Goal: Check status: Check status

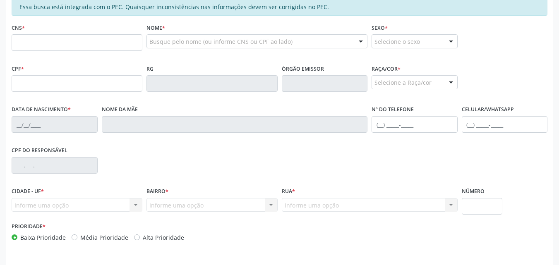
click at [151, 191] on label "Bairro *" at bounding box center [157, 191] width 22 height 13
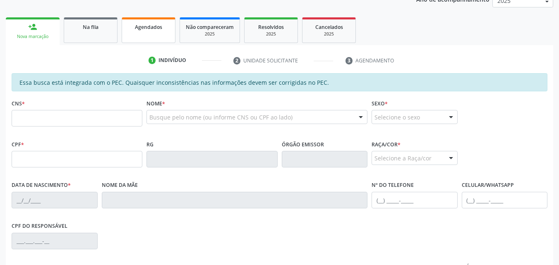
scroll to position [164, 0]
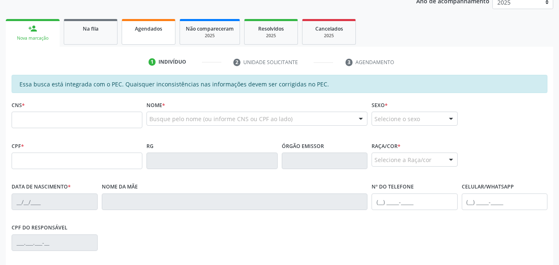
click at [148, 23] on link "Agendados" at bounding box center [149, 32] width 54 height 26
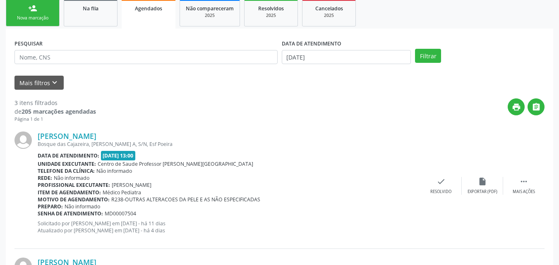
scroll to position [185, 0]
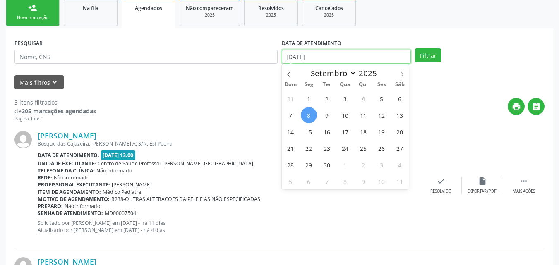
click at [374, 53] on input "[DATE]" at bounding box center [346, 57] width 129 height 14
click at [306, 100] on span "1" at bounding box center [309, 99] width 16 height 16
type input "[DATE]"
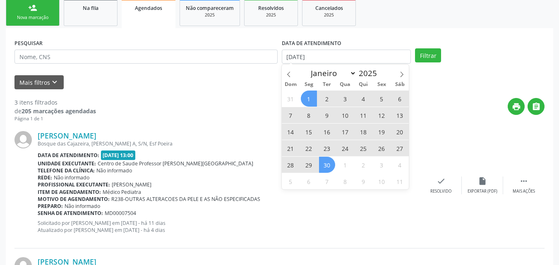
click at [325, 164] on span "30" at bounding box center [327, 165] width 16 height 16
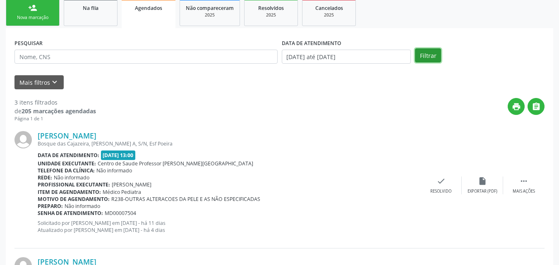
click at [425, 53] on button "Filtrar" at bounding box center [428, 55] width 26 height 14
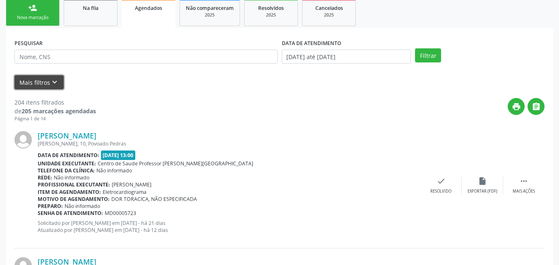
click at [47, 82] on button "Mais filtros keyboard_arrow_down" at bounding box center [38, 82] width 49 height 14
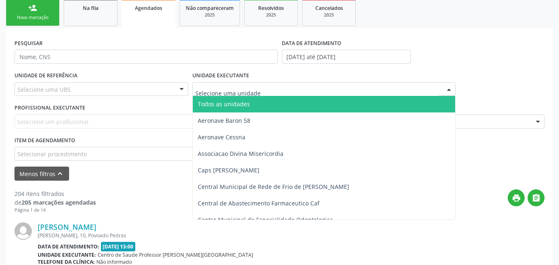
click at [258, 94] on div at bounding box center [323, 89] width 263 height 14
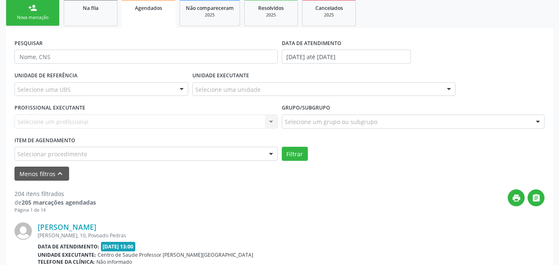
click at [166, 81] on div "UNIDADE DE REFERÊNCIA Selecione uma UBS Todas as UBS Unidade de Saude da Famili…" at bounding box center [101, 85] width 178 height 32
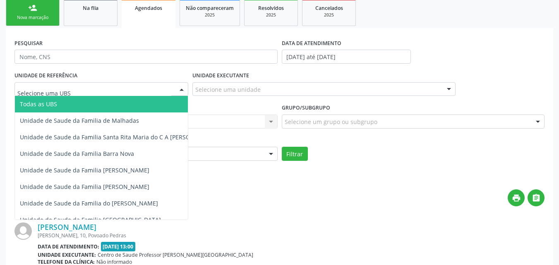
click at [143, 95] on div at bounding box center [101, 89] width 174 height 14
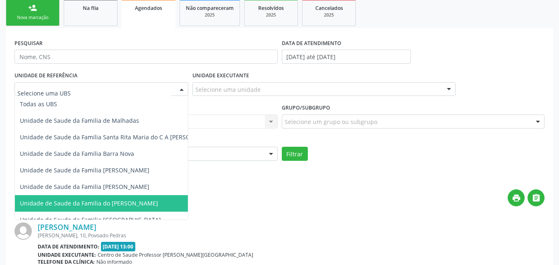
click at [140, 203] on span "Unidade de Saude da Familia do [PERSON_NAME]" at bounding box center [89, 203] width 138 height 8
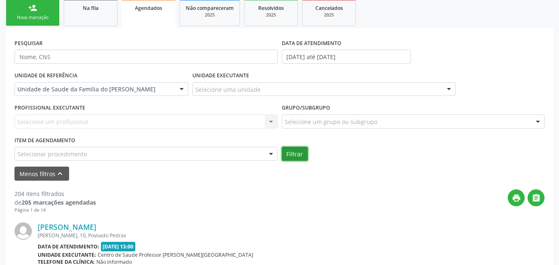
click at [301, 155] on button "Filtrar" at bounding box center [295, 154] width 26 height 14
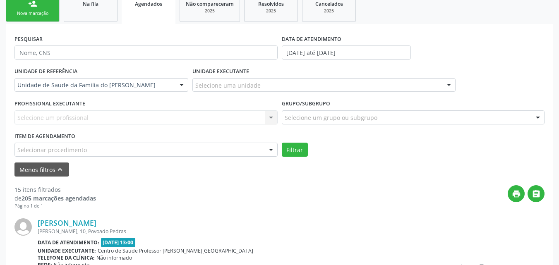
scroll to position [176, 0]
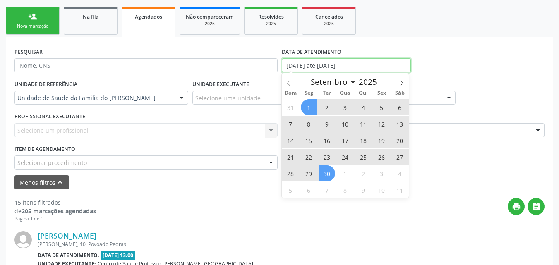
click at [369, 64] on input "[DATE] até [DATE]" at bounding box center [346, 65] width 129 height 14
click at [311, 122] on span "8" at bounding box center [309, 124] width 16 height 16
type input "[DATE]"
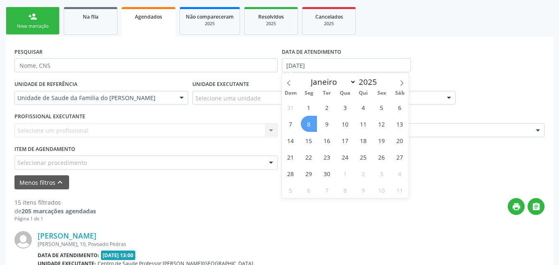
click at [311, 122] on span "8" at bounding box center [309, 124] width 16 height 16
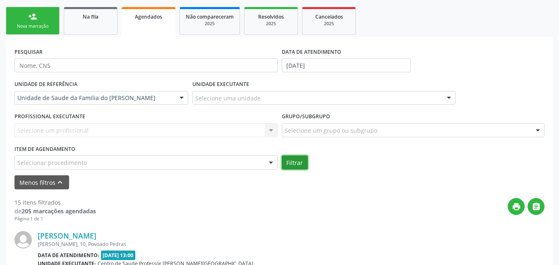
click at [294, 159] on button "Filtrar" at bounding box center [295, 162] width 26 height 14
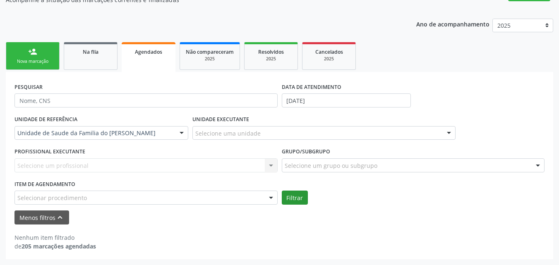
scroll to position [141, 0]
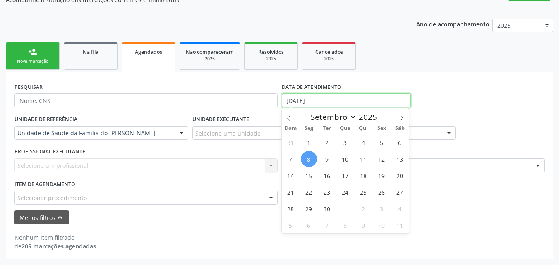
click at [330, 105] on input "[DATE]" at bounding box center [346, 100] width 129 height 14
click at [326, 159] on span "9" at bounding box center [327, 159] width 16 height 16
type input "[DATE]"
click at [326, 160] on span "9" at bounding box center [327, 159] width 16 height 16
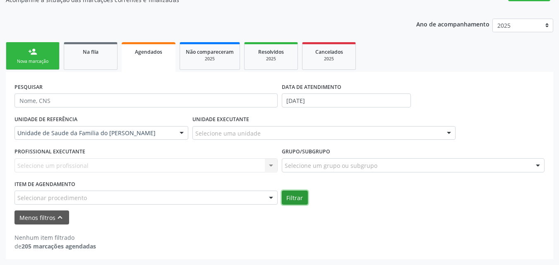
click at [299, 197] on button "Filtrar" at bounding box center [295, 198] width 26 height 14
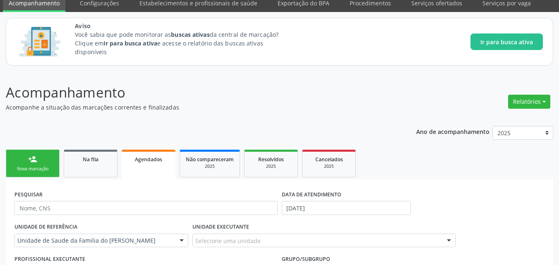
scroll to position [0, 0]
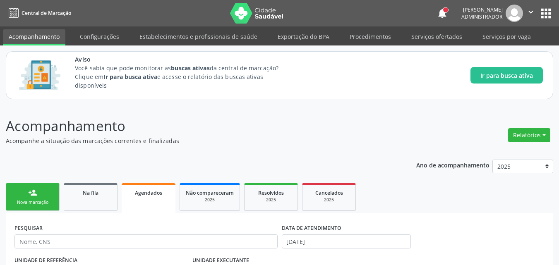
click at [527, 9] on icon "" at bounding box center [530, 11] width 9 height 9
click at [497, 50] on link "Sair" at bounding box center [509, 51] width 57 height 12
